Goal: Transaction & Acquisition: Purchase product/service

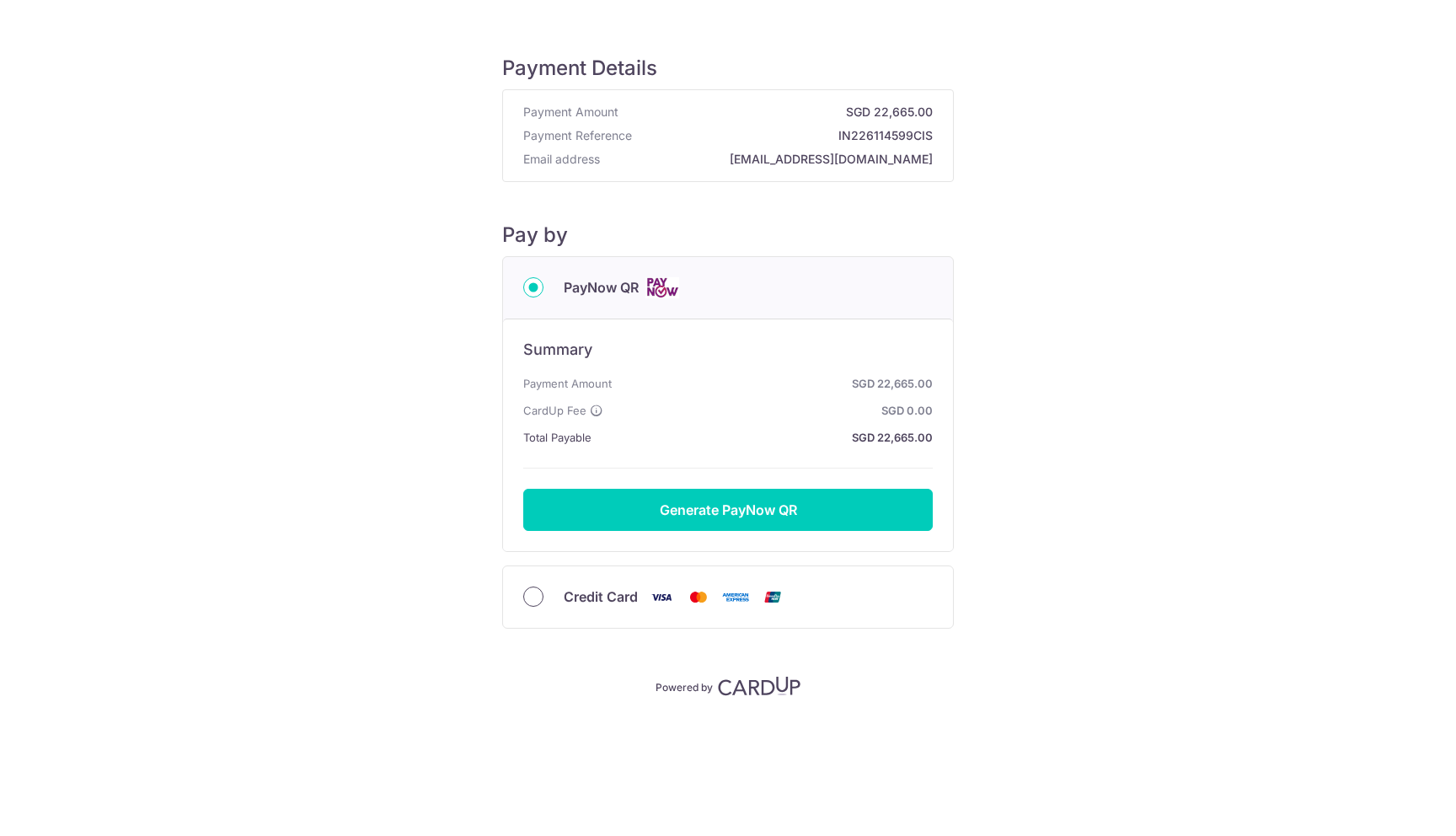
click at [536, 599] on input "Credit Card" at bounding box center [533, 597] width 20 height 20
radio input "true"
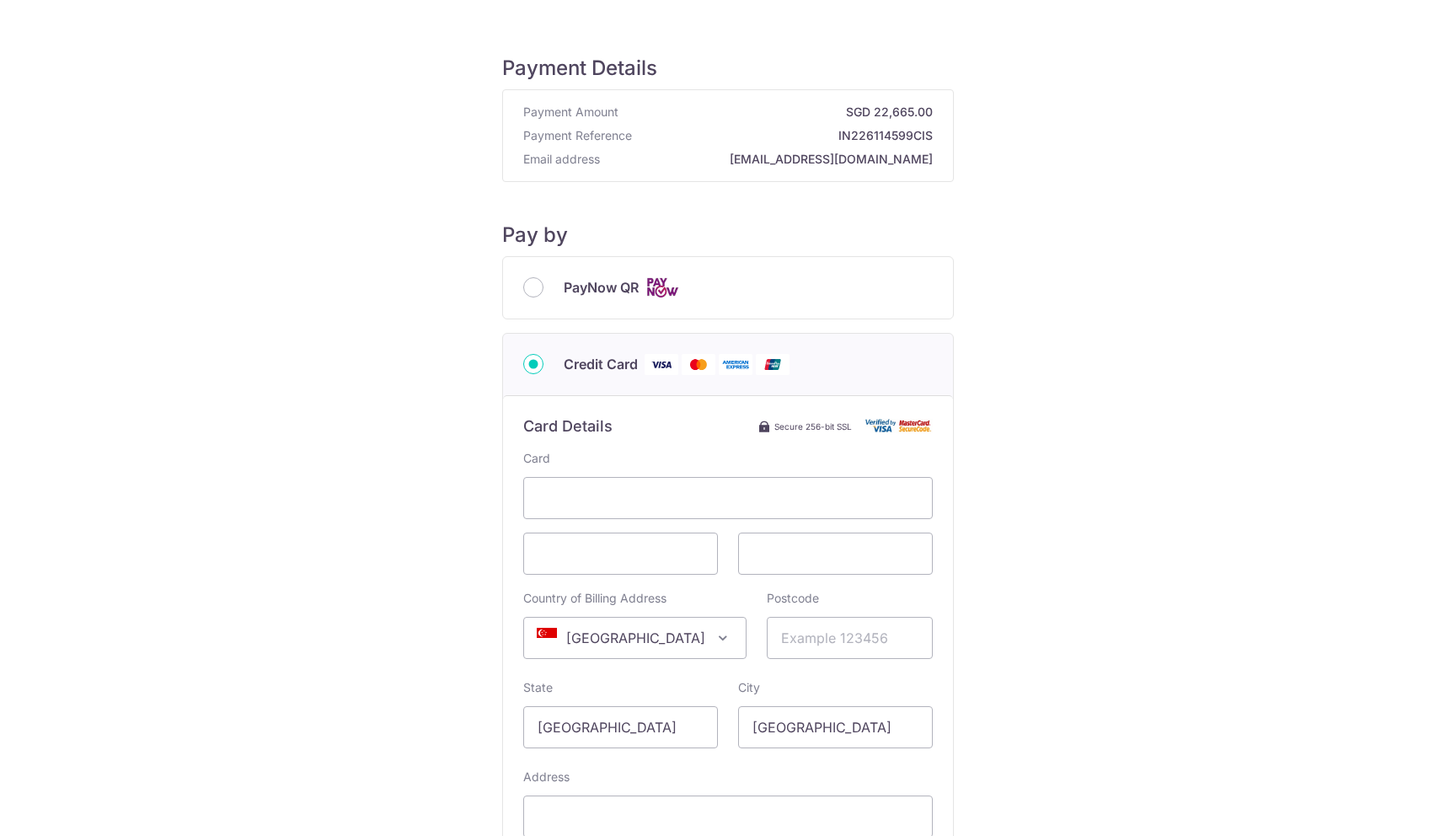
click at [923, 587] on div "Card Country of Billing Address Select Country [GEOGRAPHIC_DATA] [GEOGRAPHIC_DA…" at bounding box center [727, 674] width 410 height 449
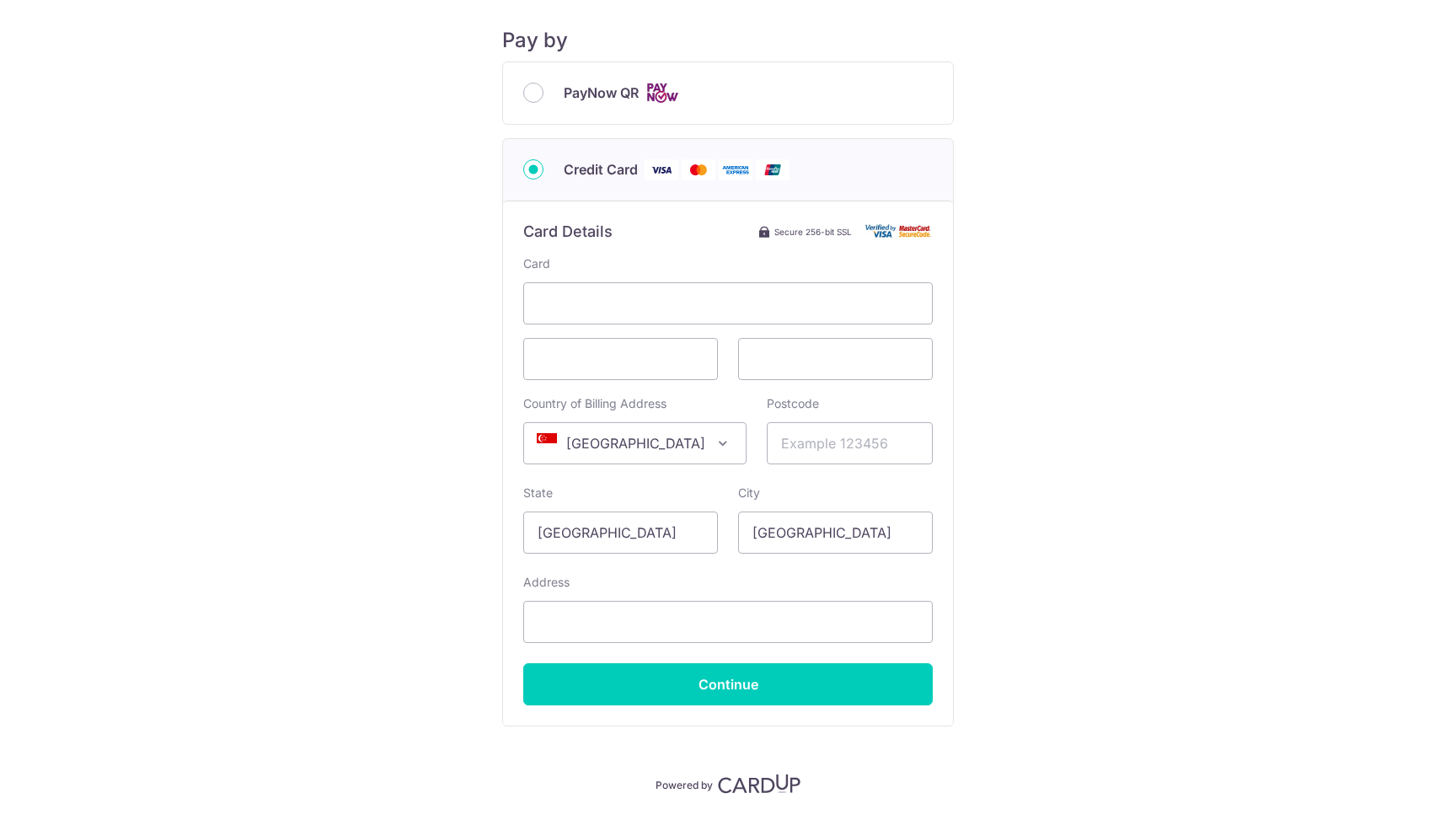
scroll to position [231, 0]
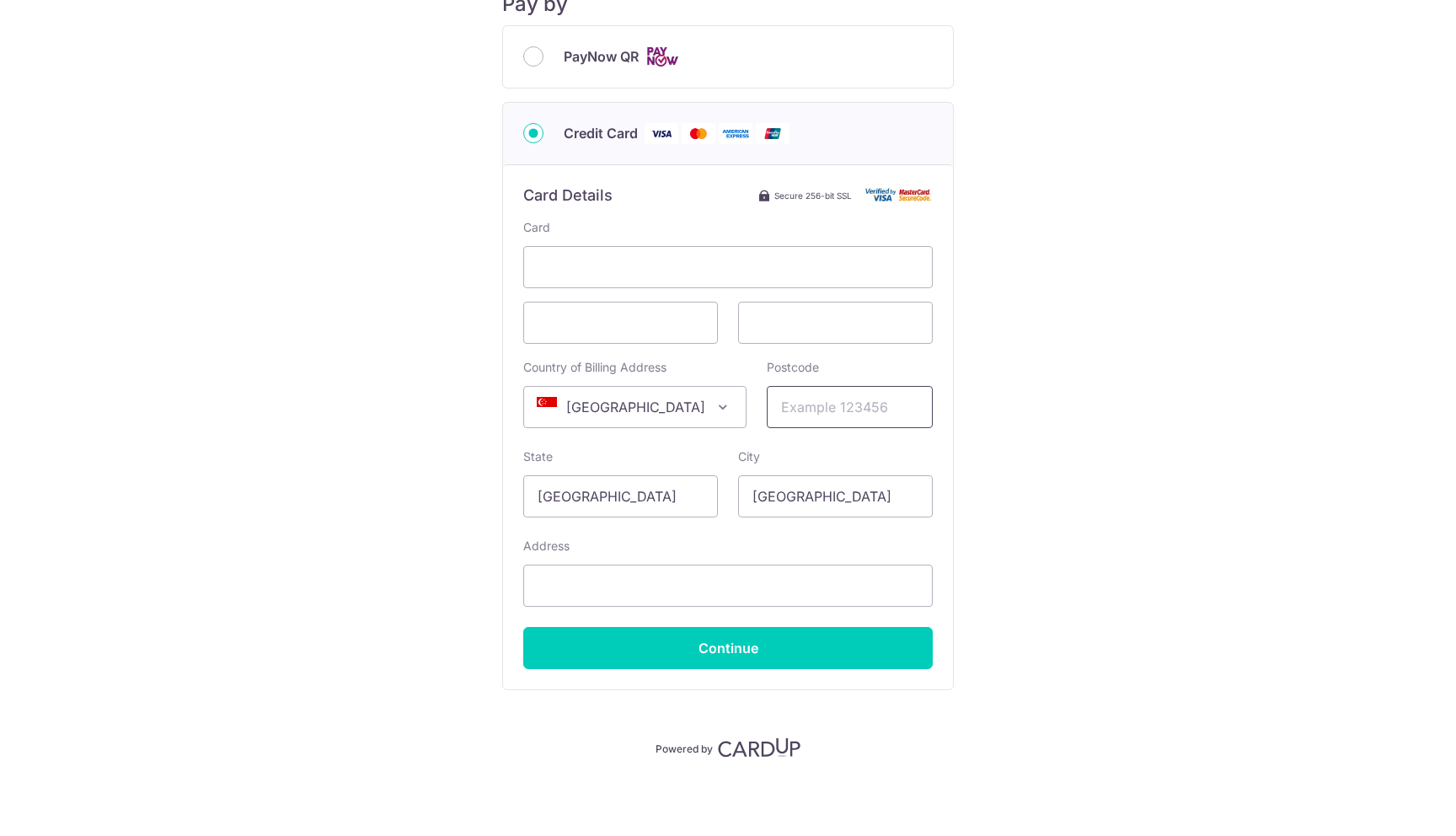
click at [845, 403] on input "Postcode" at bounding box center [849, 406] width 166 height 42
type input "424162"
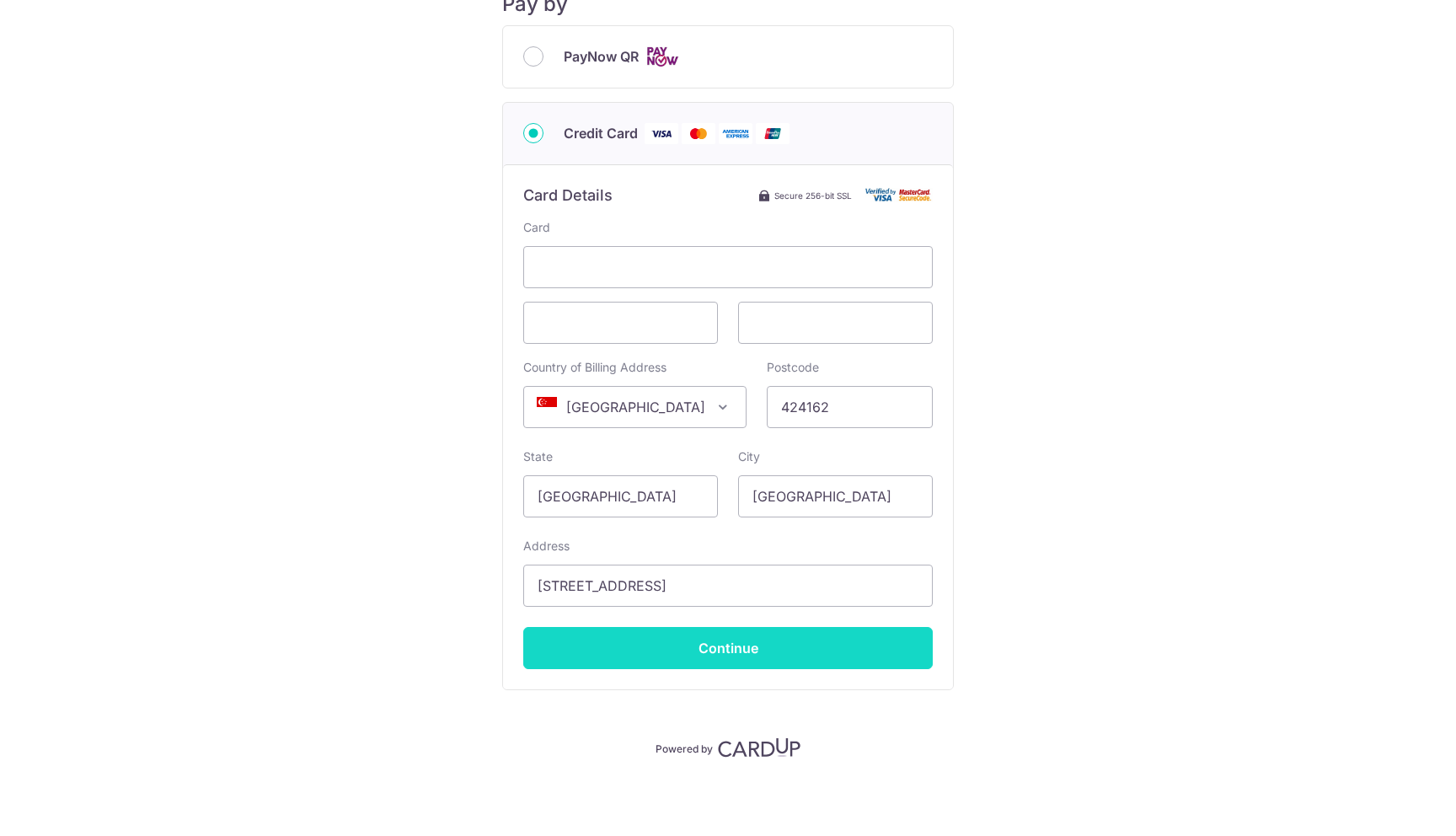
click at [814, 645] on input "Continue" at bounding box center [727, 647] width 410 height 42
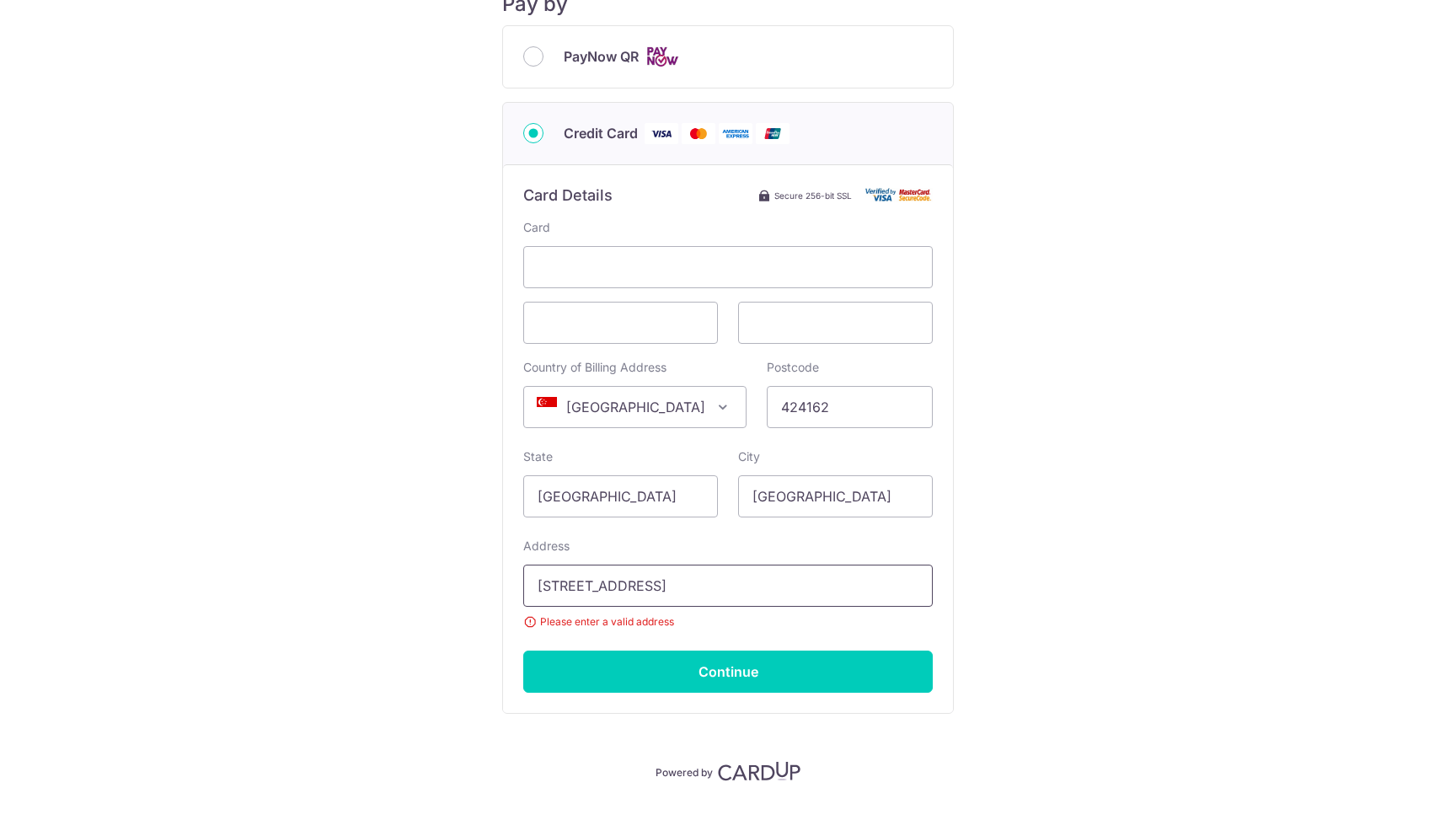
click at [618, 583] on input "[STREET_ADDRESS]" at bounding box center [727, 585] width 410 height 42
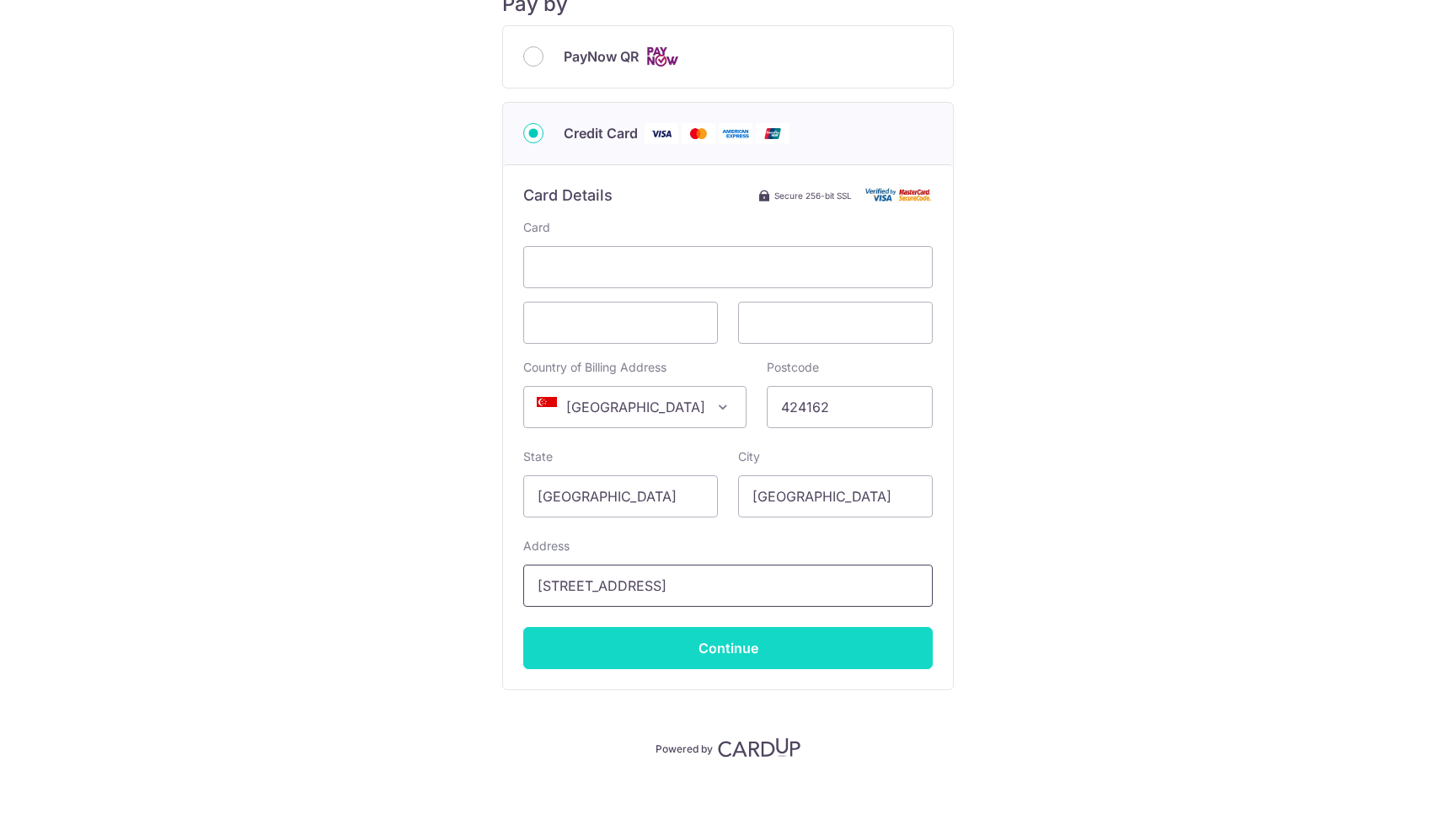
type input "[STREET_ADDRESS]"
click at [749, 653] on input "Continue" at bounding box center [727, 647] width 410 height 42
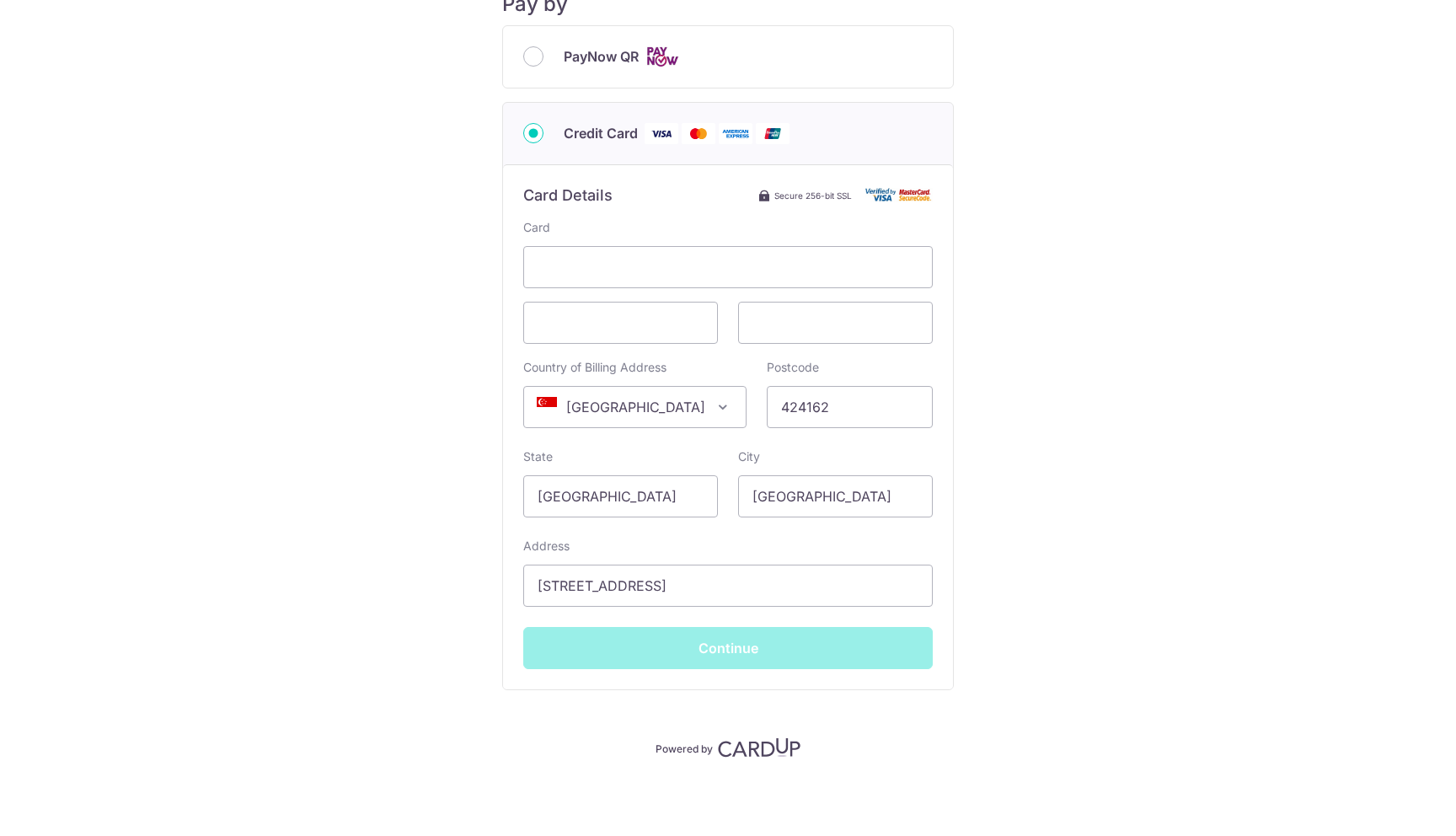
type input "**** 9997"
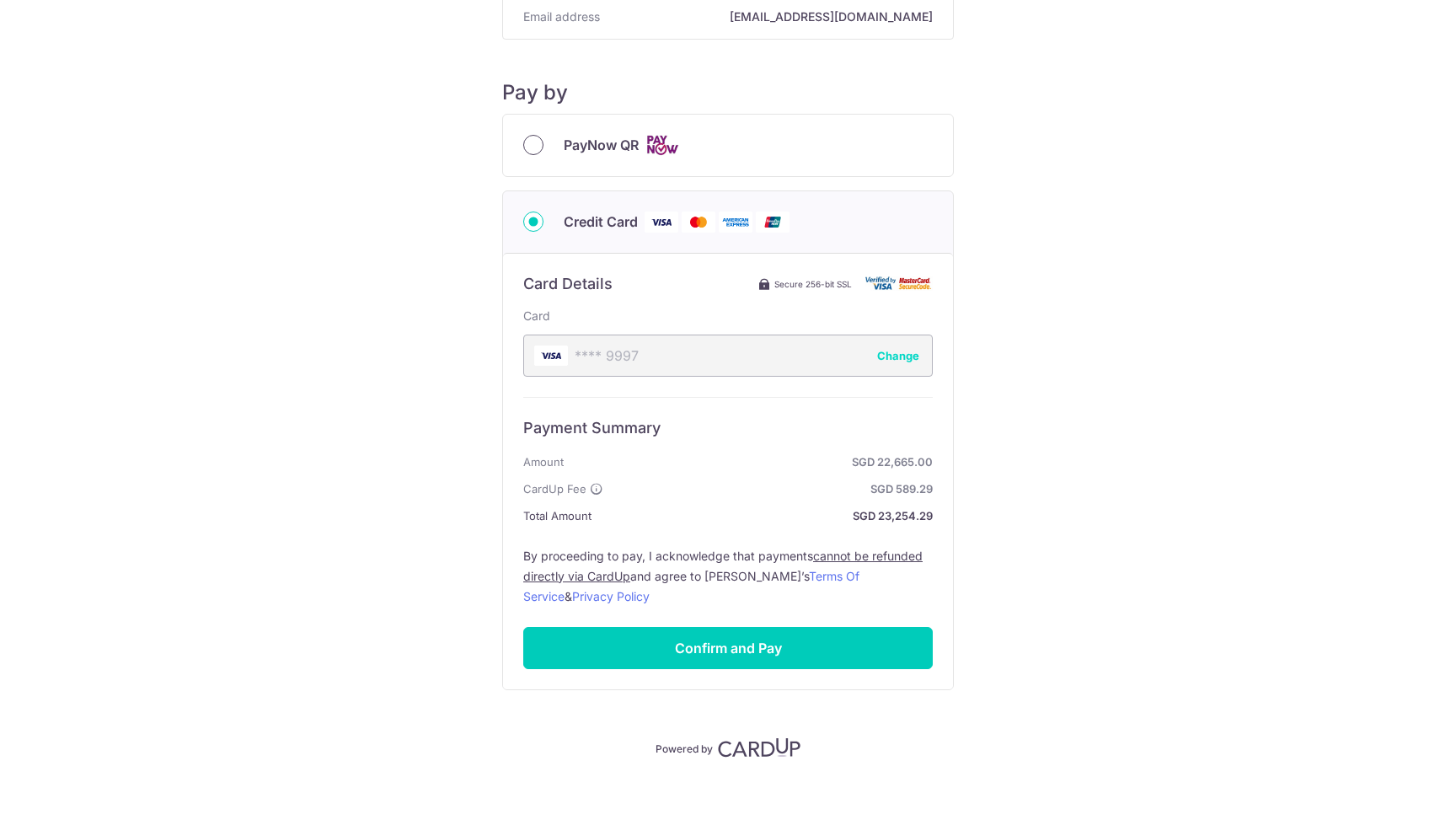
click at [527, 142] on input "PayNow QR" at bounding box center [533, 145] width 20 height 20
radio input "true"
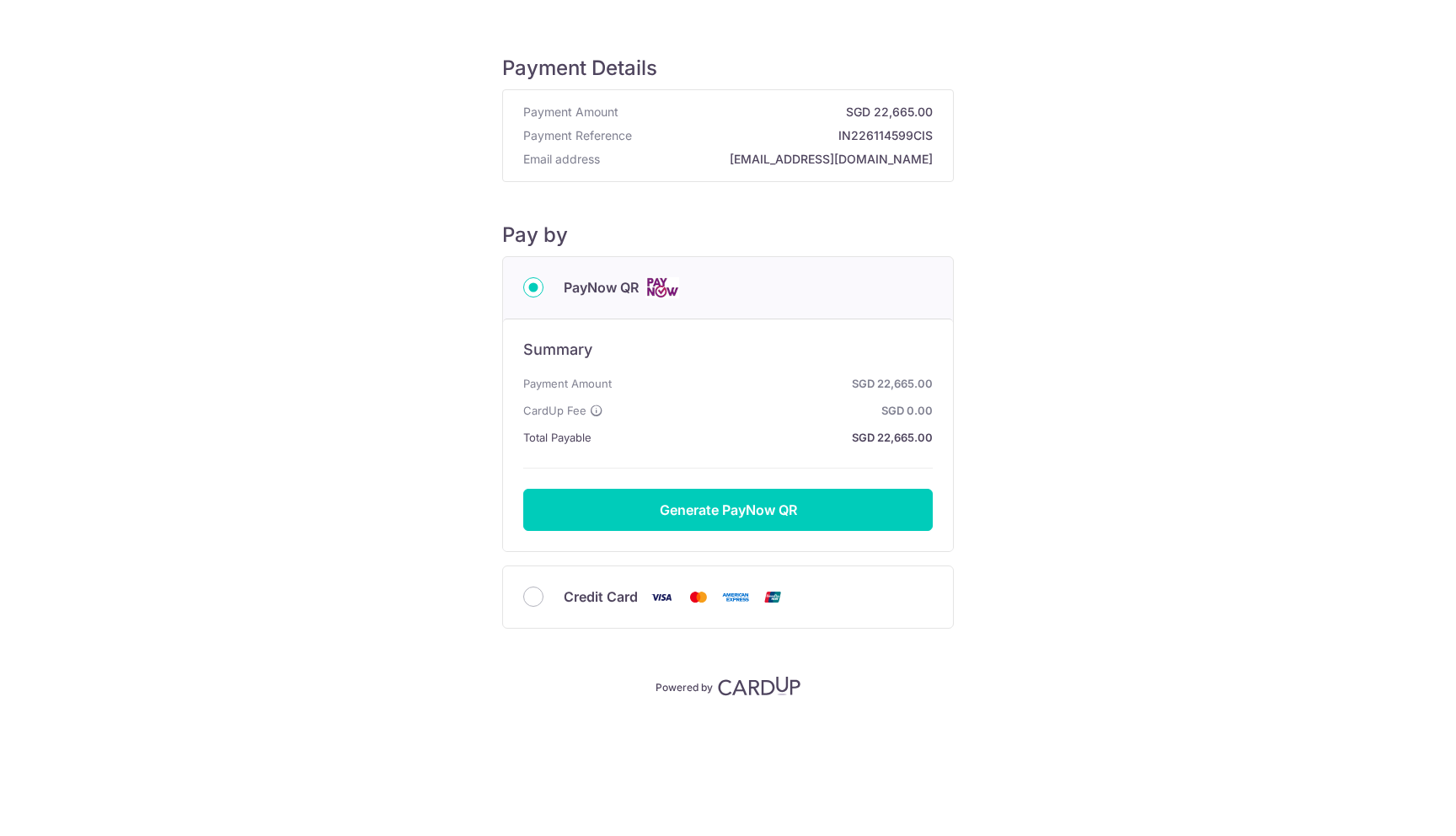
scroll to position [0, 0]
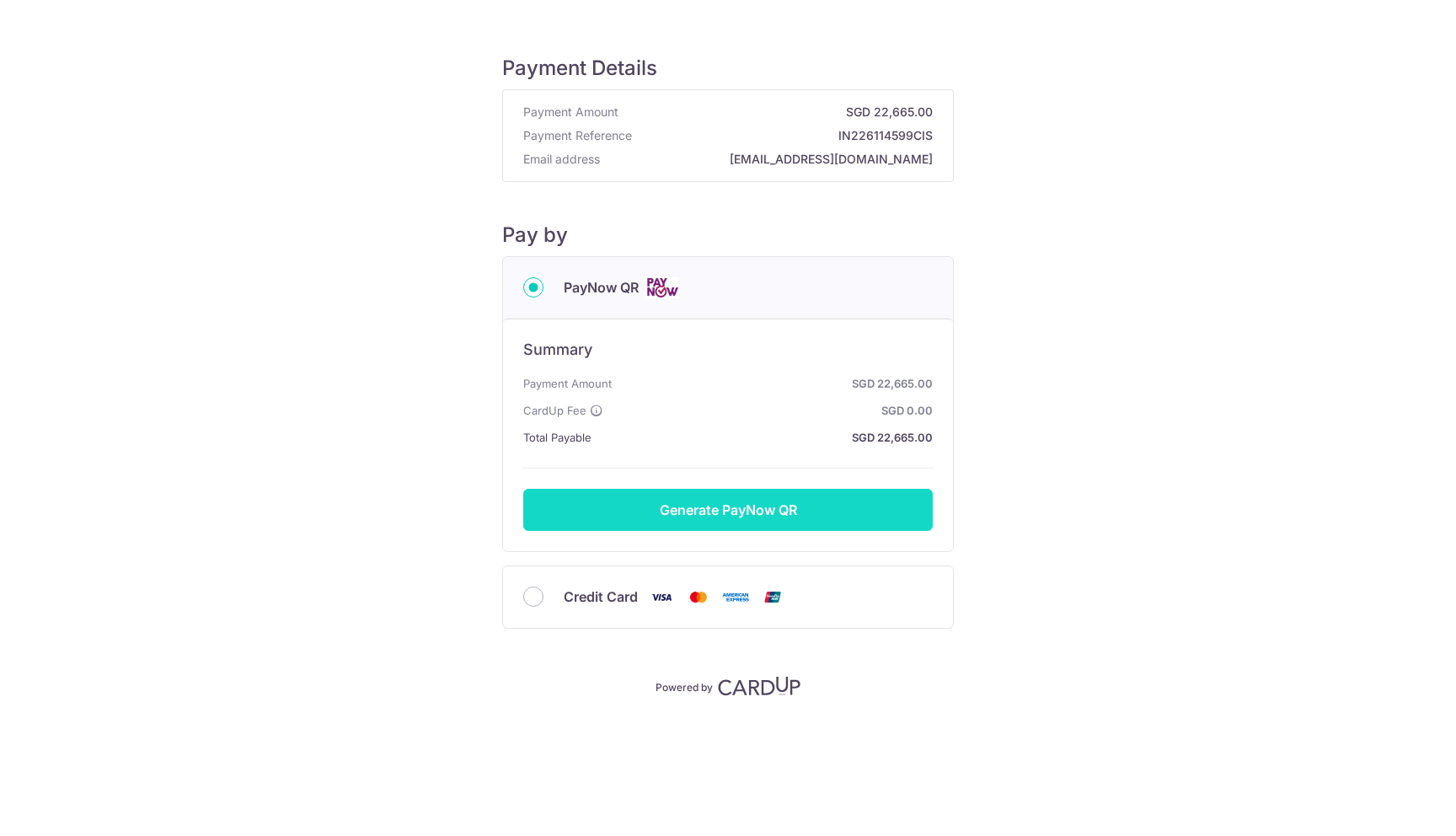
click at [784, 503] on button "Generate PayNow QR" at bounding box center [727, 509] width 410 height 42
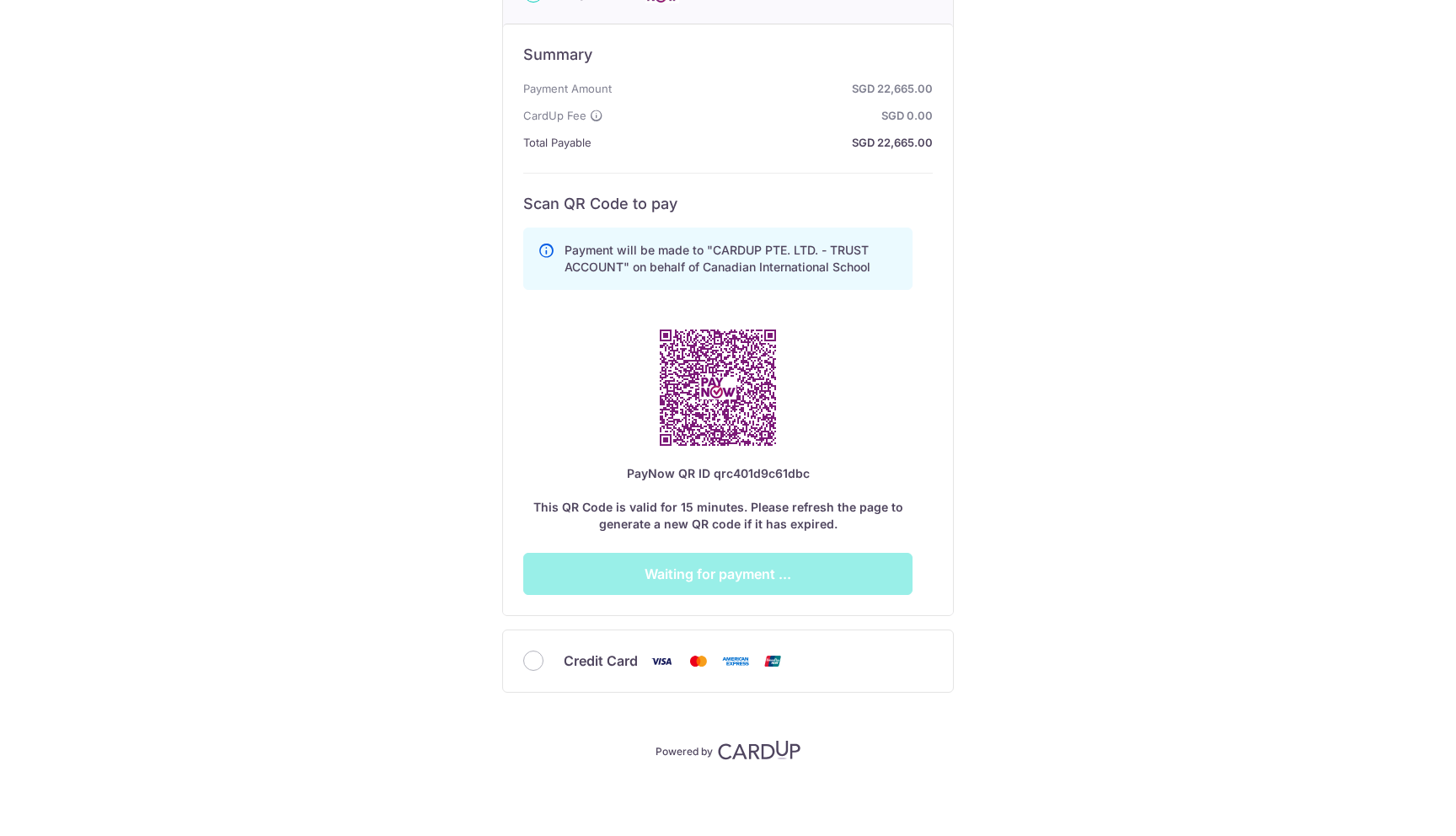
scroll to position [297, 0]
